Goal: Information Seeking & Learning: Check status

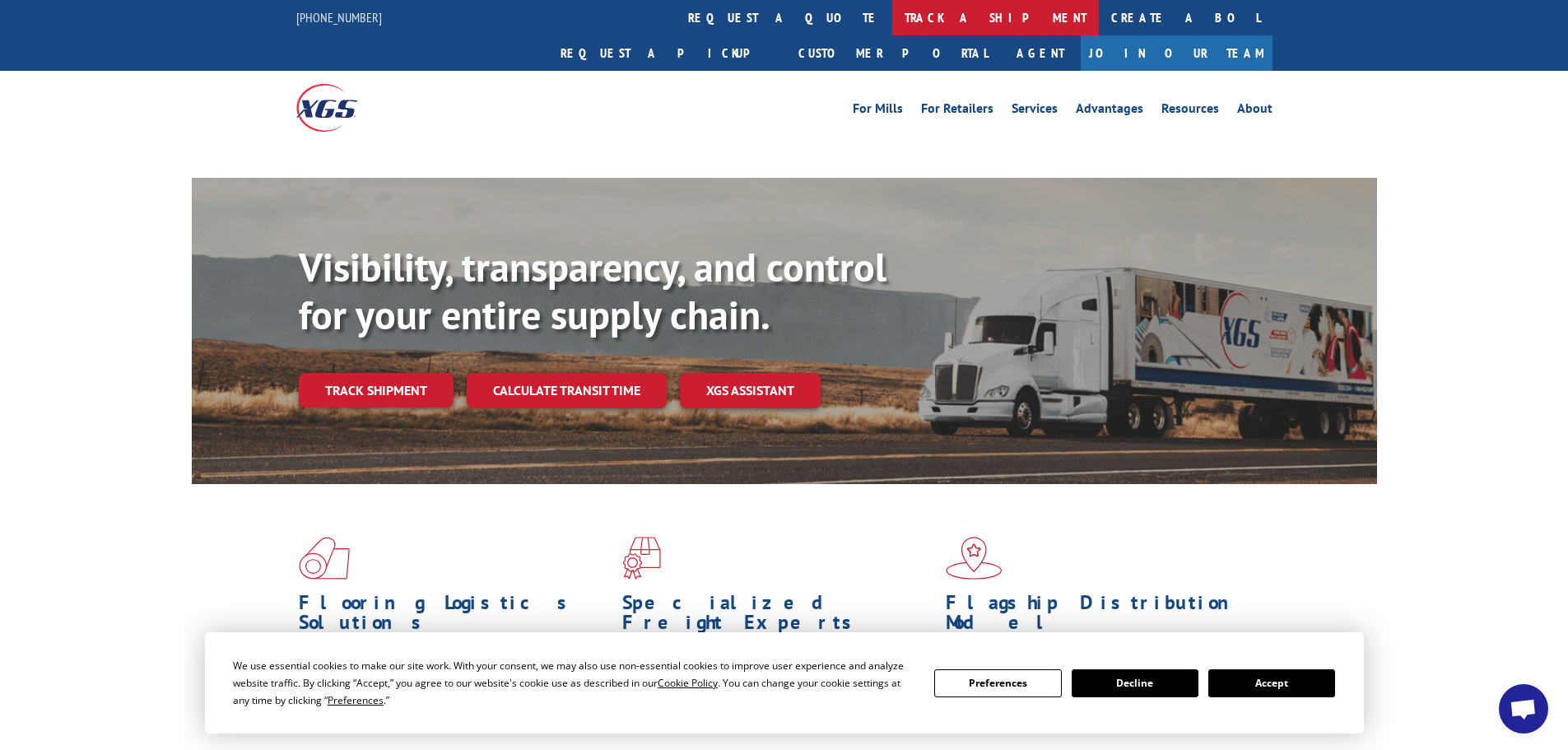
click at [892, 16] on link "track a shipment" at bounding box center [995, 17] width 207 height 35
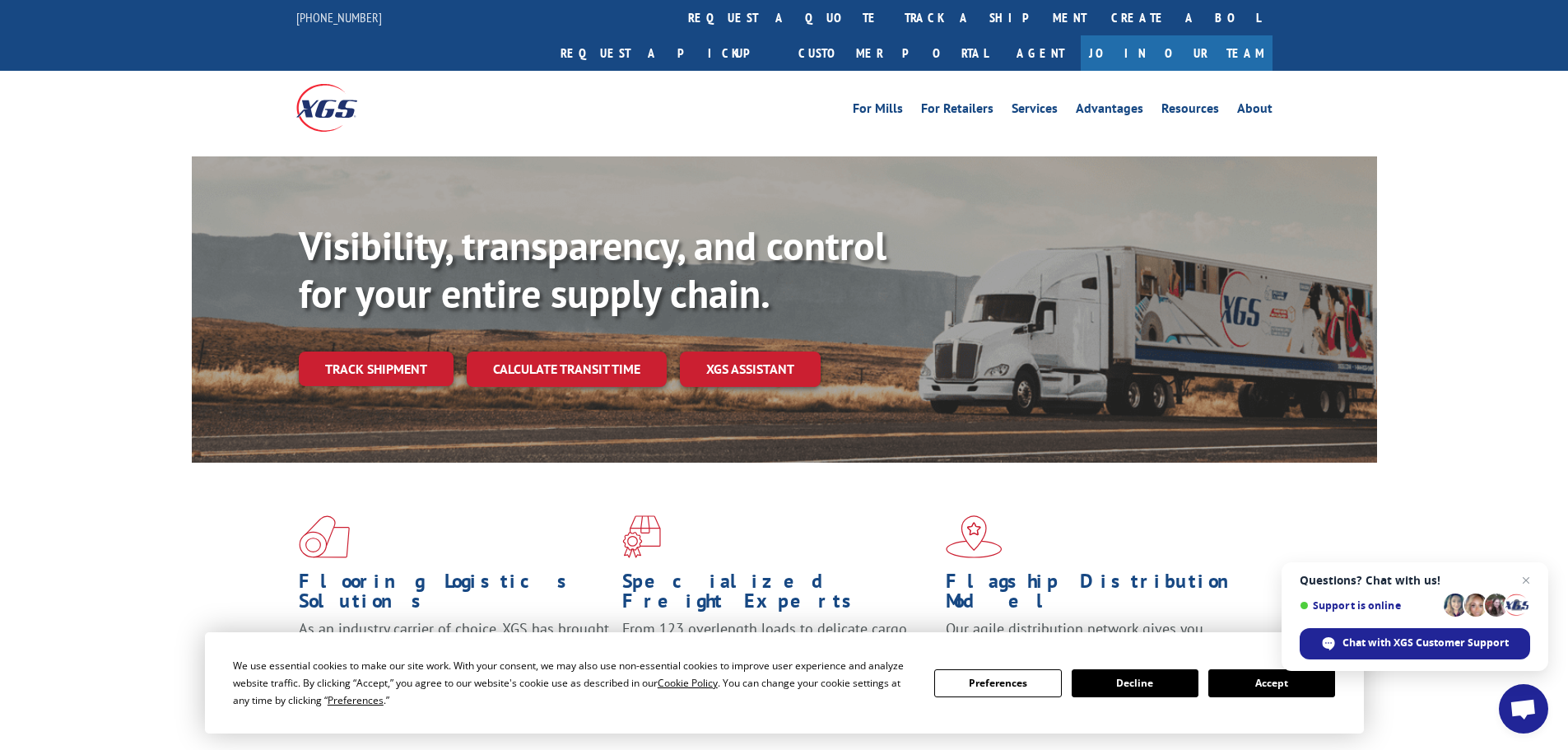
click at [1266, 685] on button "Accept" at bounding box center [1272, 683] width 127 height 28
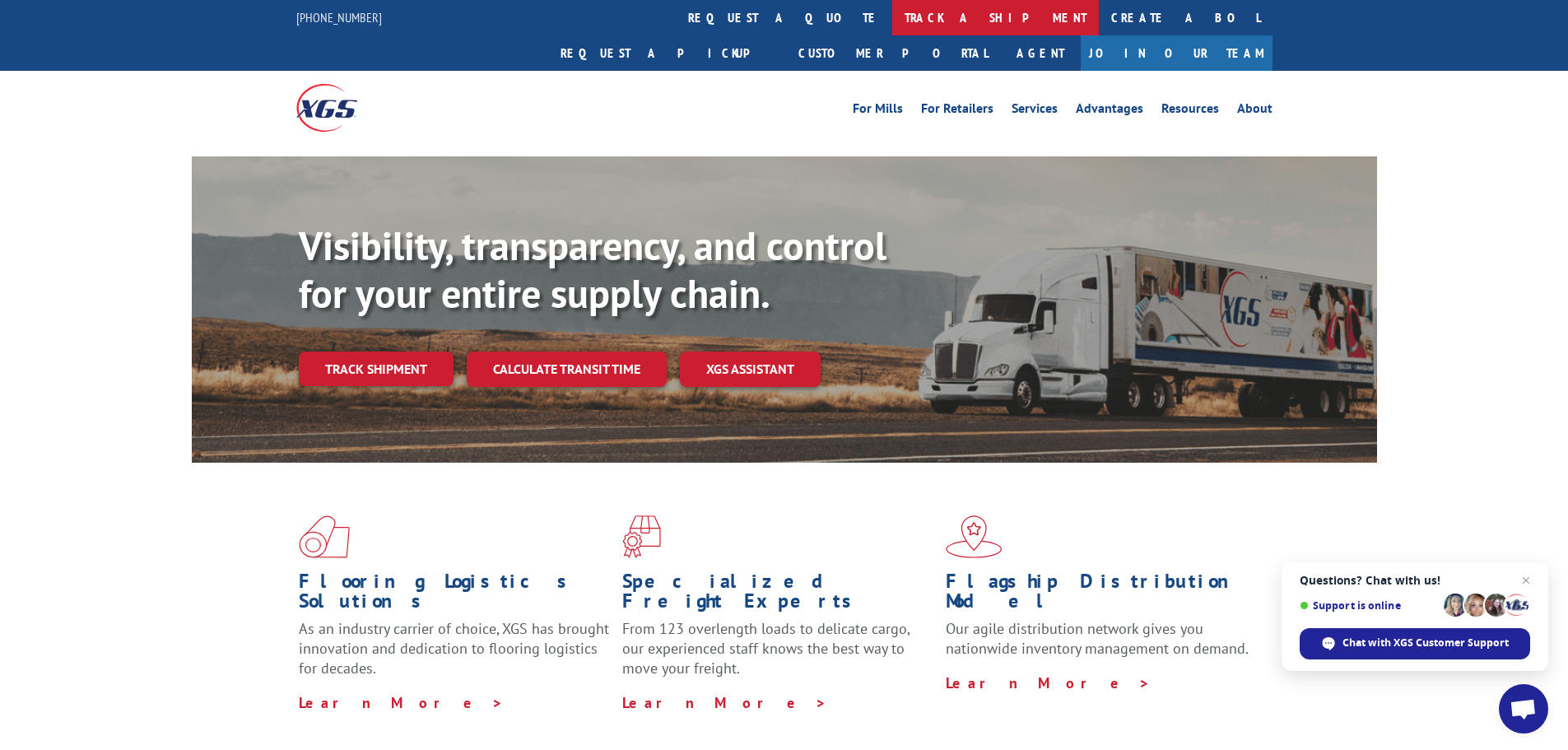
click at [892, 16] on link "track a shipment" at bounding box center [995, 17] width 207 height 35
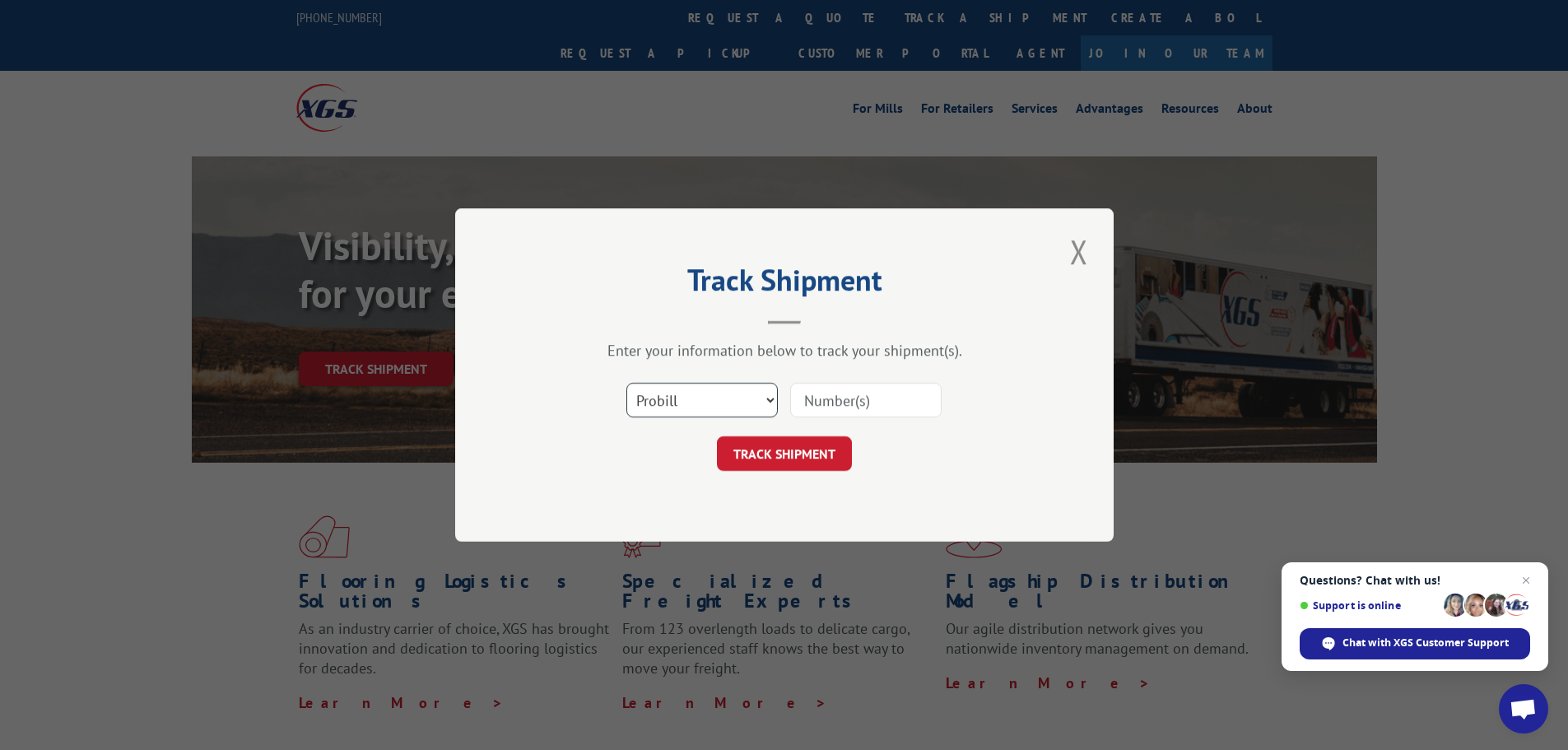
click at [657, 408] on select "Select category... Probill BOL PO" at bounding box center [702, 400] width 151 height 34
select select "bol"
click at [627, 383] on select "Select category... Probill BOL PO" at bounding box center [702, 400] width 151 height 34
paste input "5961227"
type input "5961227"
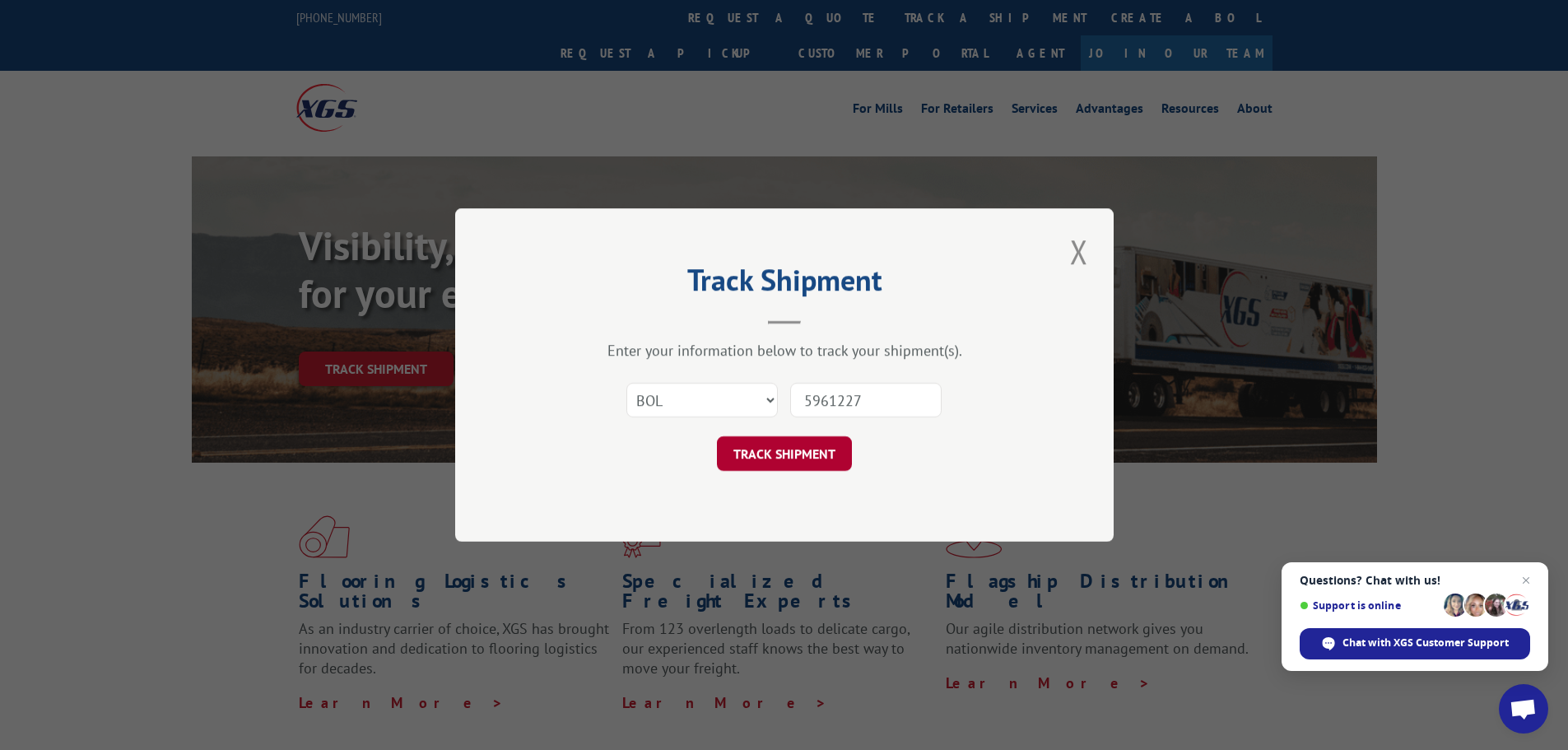
click at [815, 438] on button "TRACK SHIPMENT" at bounding box center [784, 454] width 135 height 34
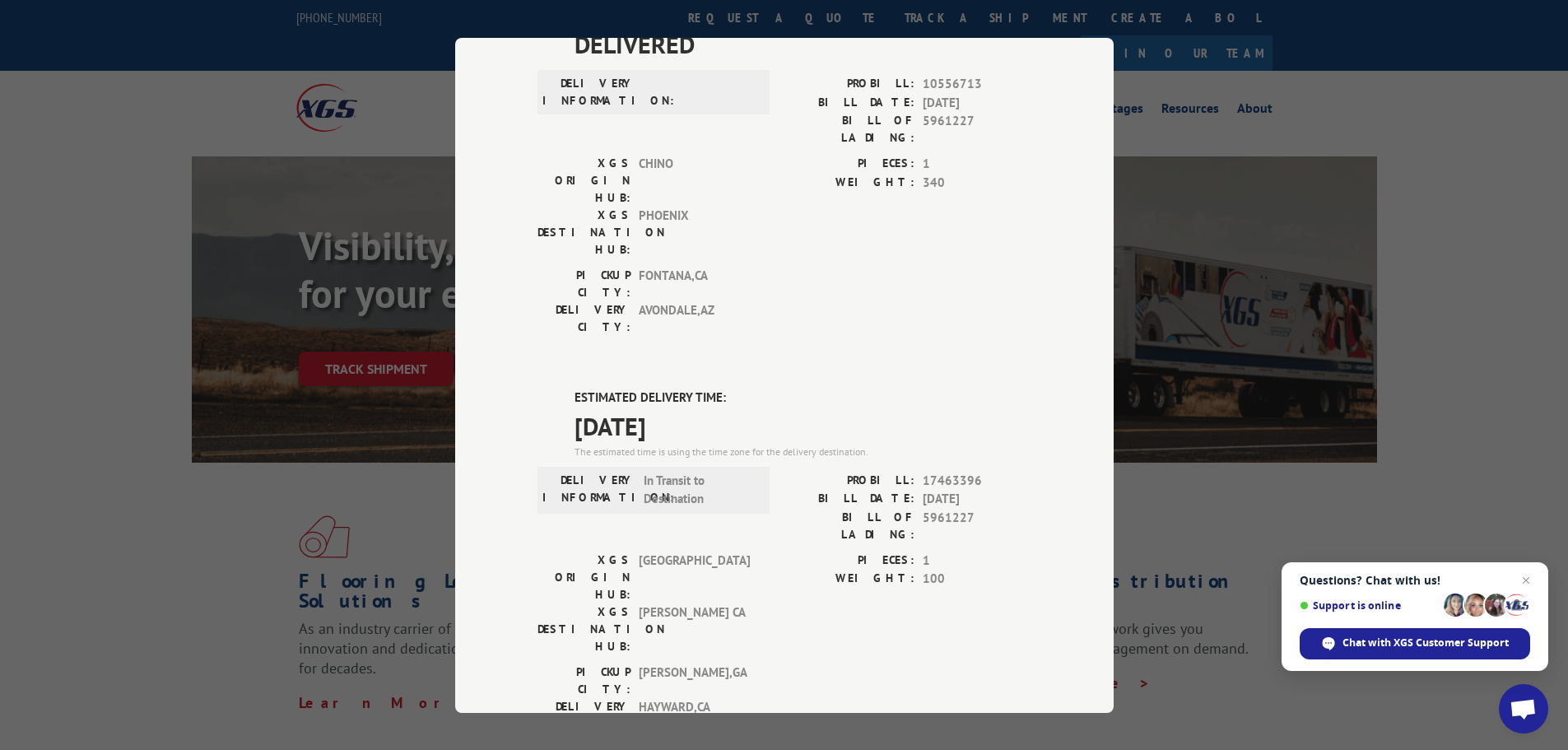
scroll to position [330, 0]
